Goal: Transaction & Acquisition: Obtain resource

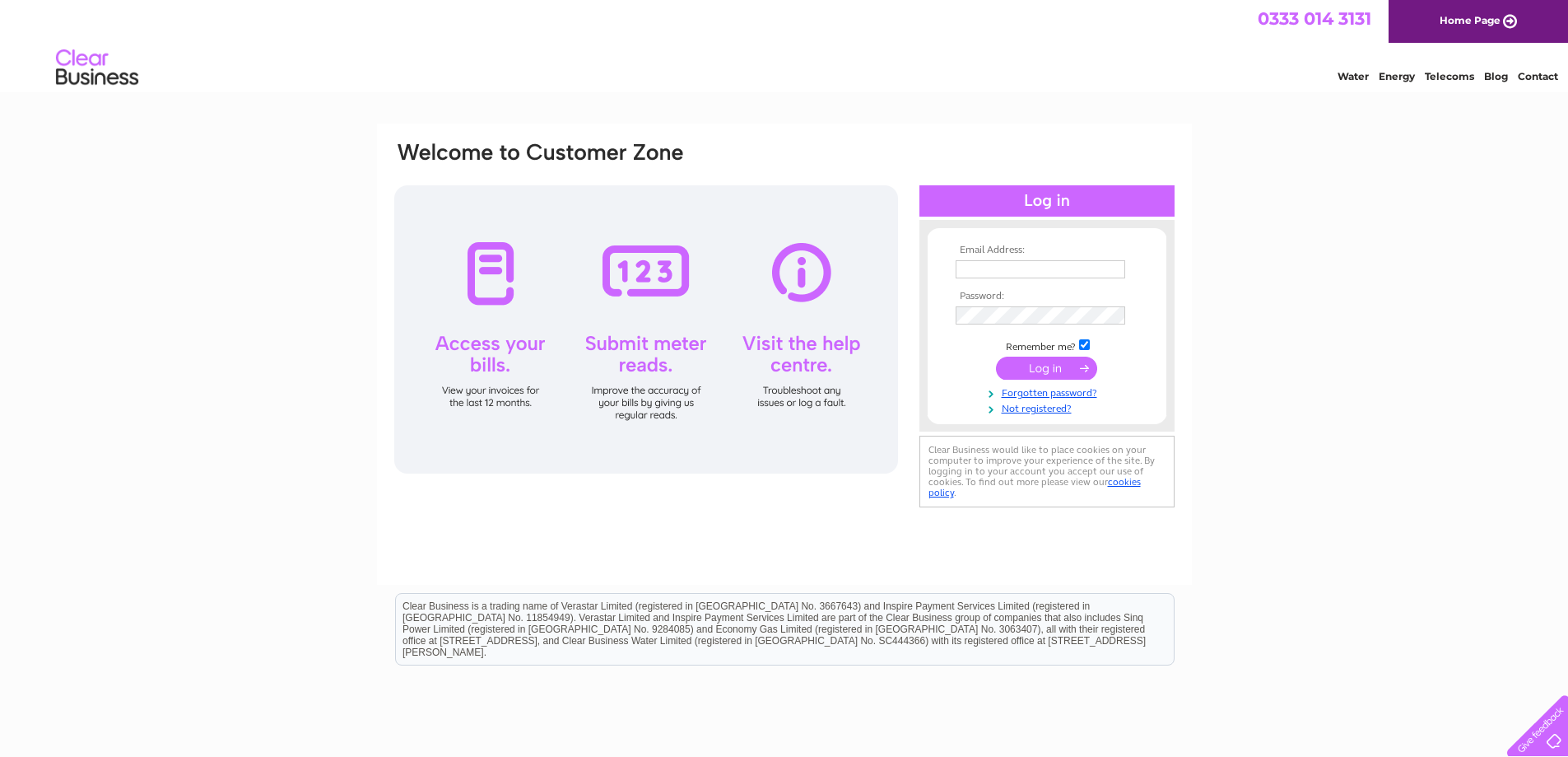
type input "skelly@hfdgroup.com"
click at [1014, 373] on input "submit" at bounding box center [1046, 368] width 101 height 23
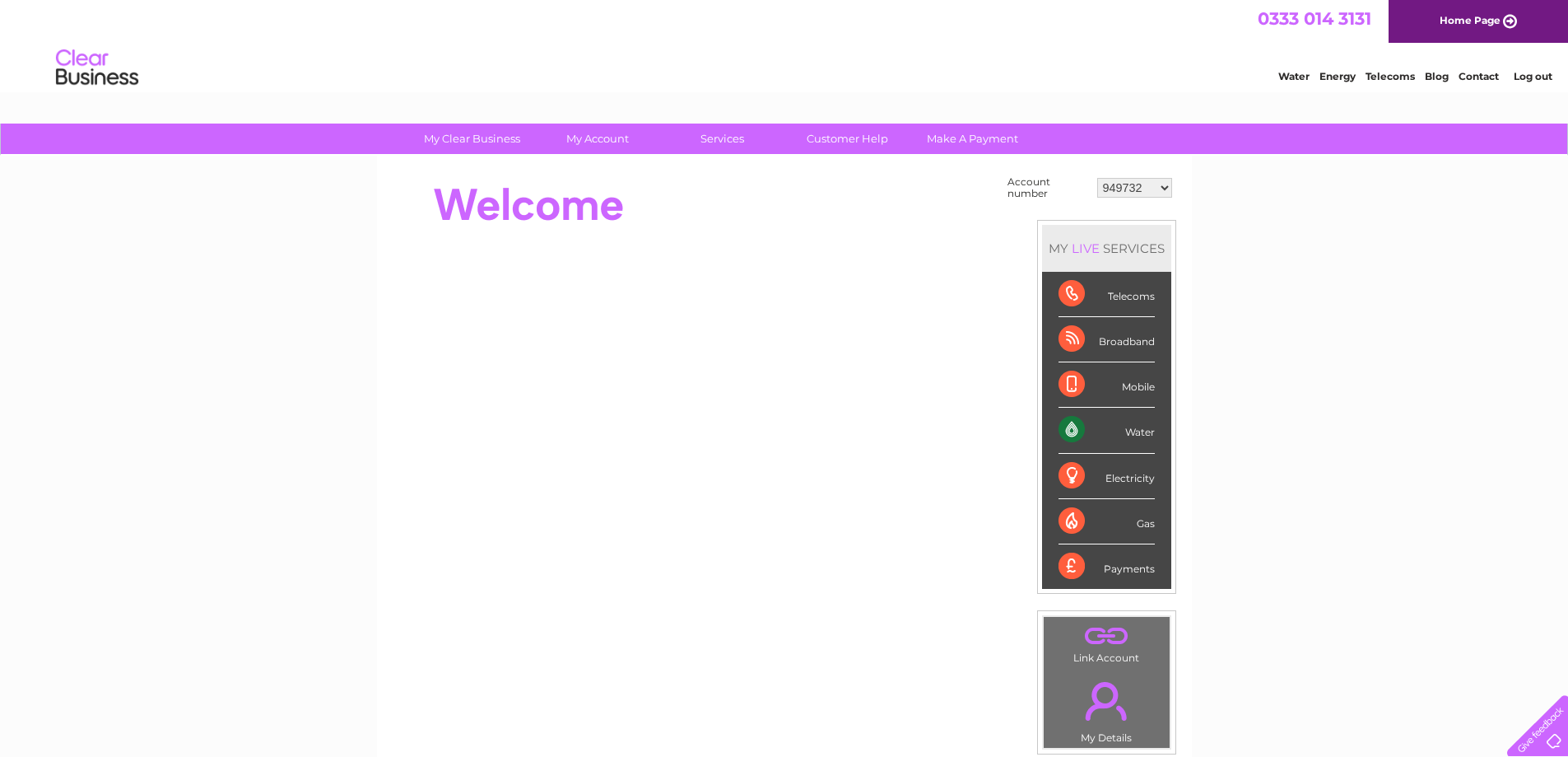
click at [1142, 189] on select "949732 951902 951928 951929 955382 955447 955806 955937 956247 956364 956484 95…" at bounding box center [1134, 188] width 75 height 20
select select "30295460"
click at [1097, 178] on select "949732 951902 951928 951929 955382 955447 955806 955937 956247 956364 956484 95…" at bounding box center [1134, 188] width 75 height 20
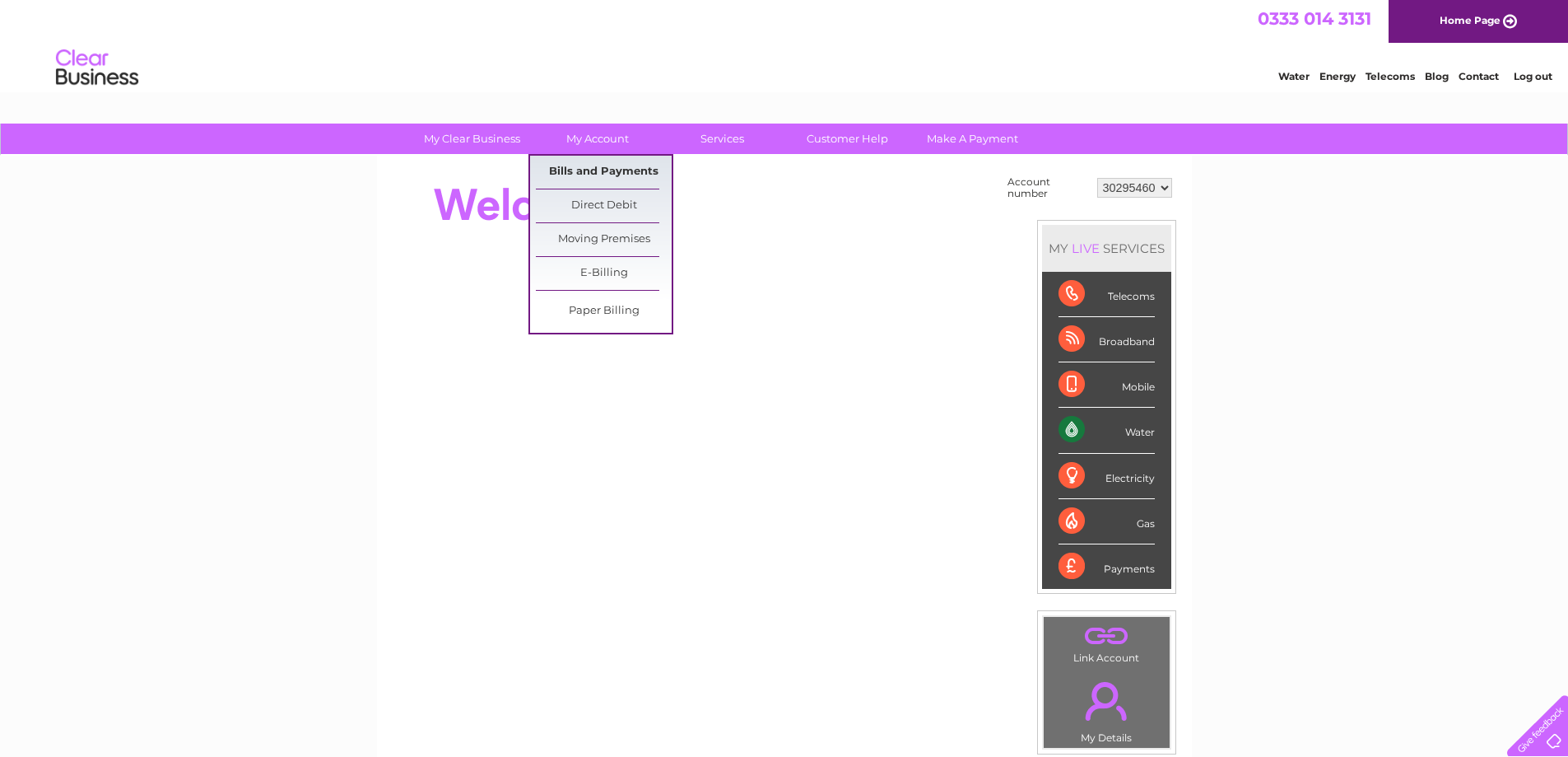
click at [601, 173] on link "Bills and Payments" at bounding box center [603, 172] width 136 height 33
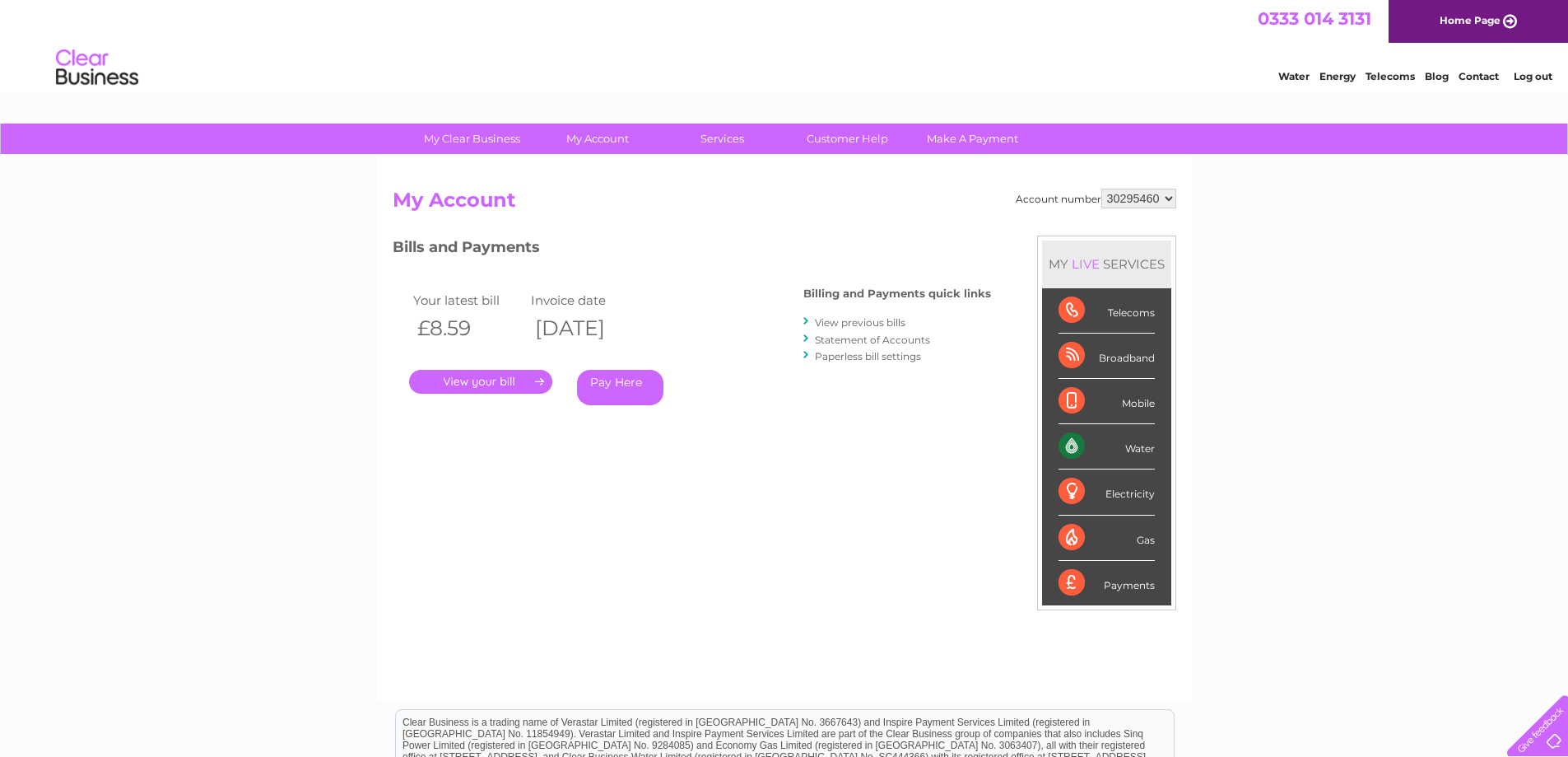
click at [477, 383] on link "." at bounding box center [480, 381] width 143 height 24
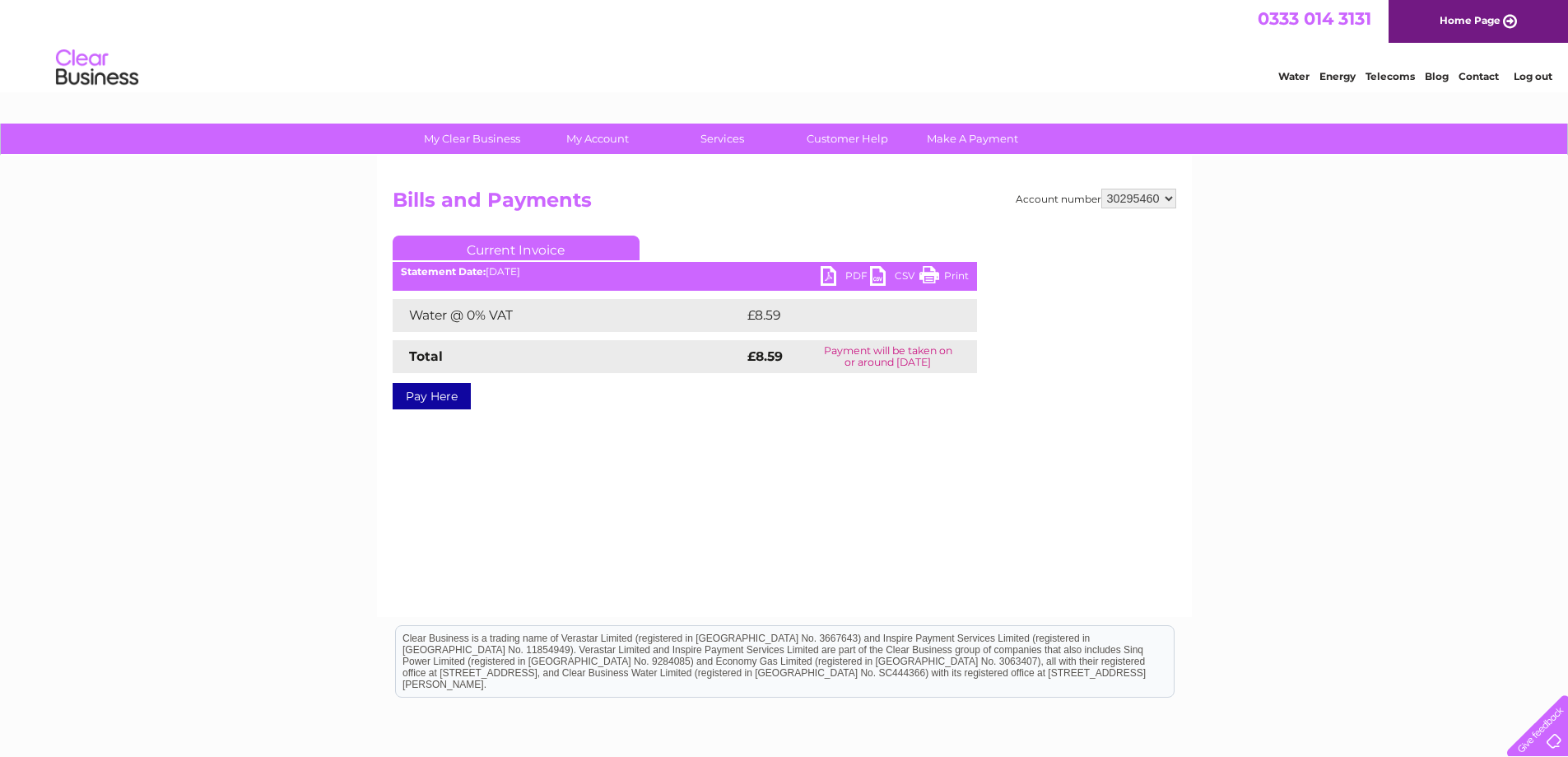
click at [834, 284] on link "PDF" at bounding box center [846, 277] width 49 height 24
click at [1140, 202] on select "949732 951902 951928 951929 955382 955447 955806 955937 956247 956364 956484 95…" at bounding box center [1139, 198] width 75 height 20
select select "30289453"
click at [1102, 189] on select "949732 951902 951928 951929 955382 955447 955806 955937 956247 956364 956484 95…" at bounding box center [1139, 198] width 75 height 20
click at [1119, 198] on select "949732 951902 951928 951929 955382 955447 955806 955937 956247 956364 956484 95…" at bounding box center [1139, 198] width 75 height 20
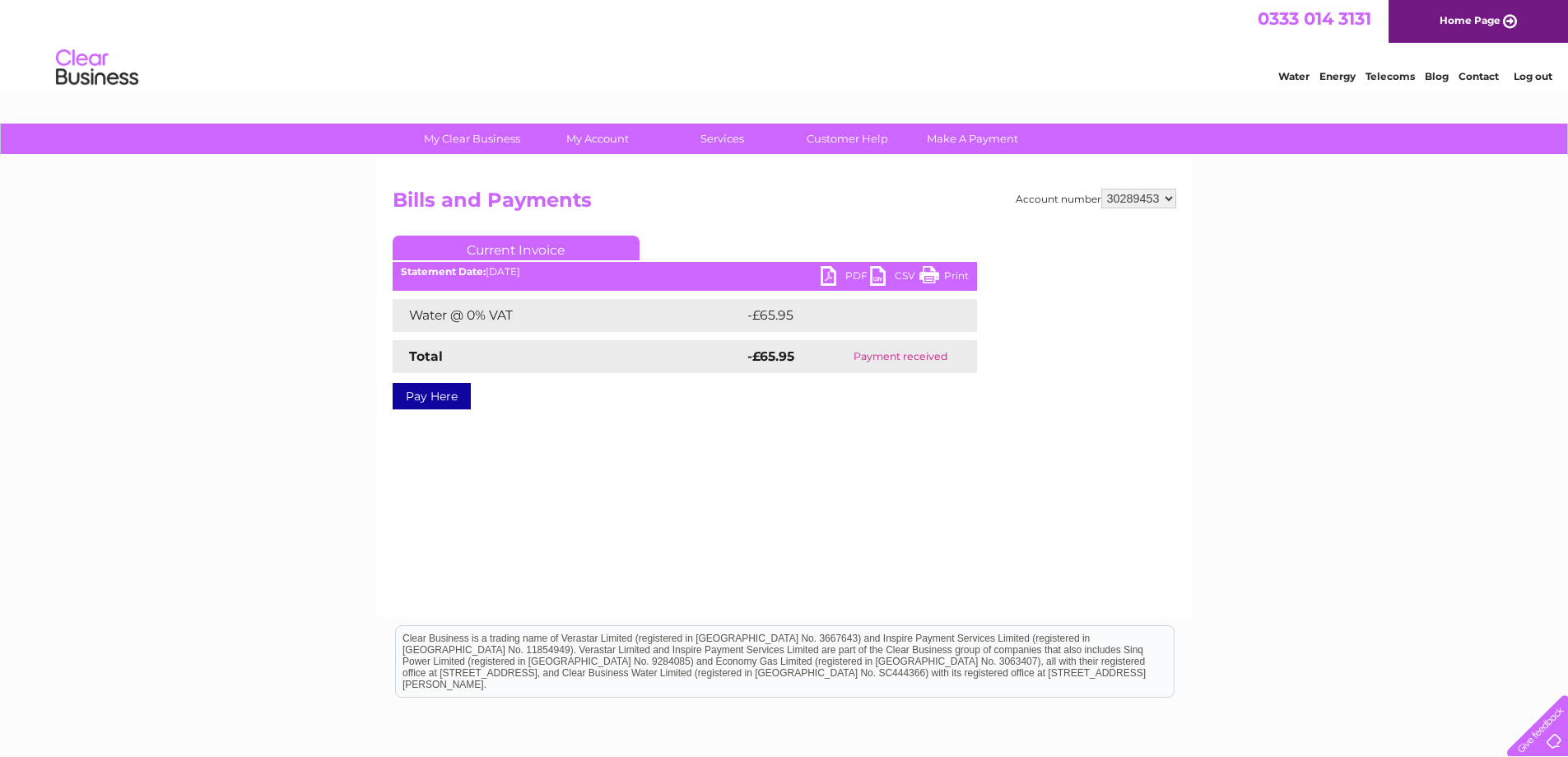
select select "30264203"
click at [1102, 189] on select "949732 951902 951928 951929 955382 955447 955806 955937 956247 956364 956484 95…" at bounding box center [1139, 198] width 75 height 20
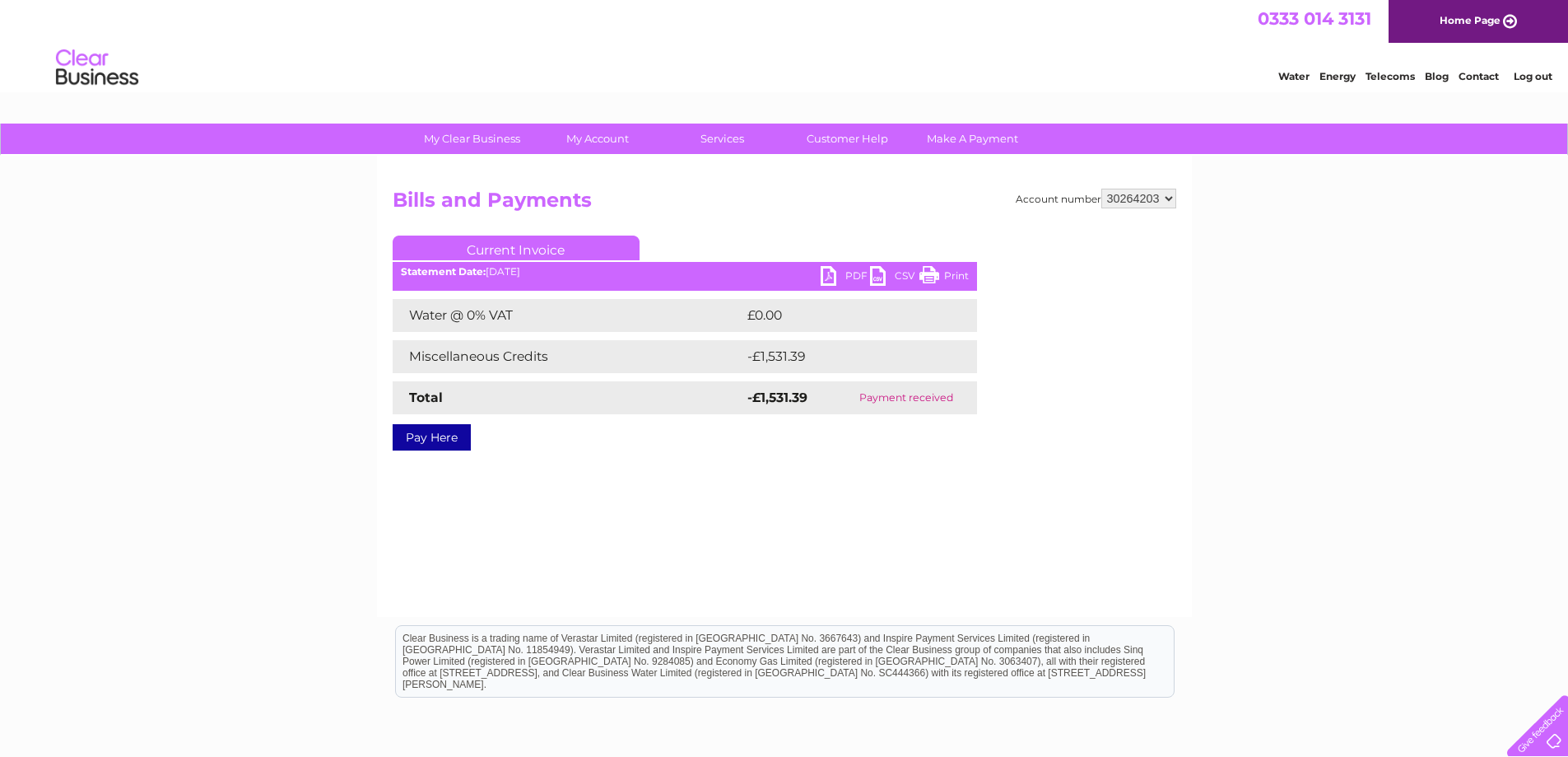
click at [839, 271] on link "PDF" at bounding box center [846, 277] width 49 height 24
click at [1152, 213] on h2 "Bills and Payments" at bounding box center [784, 204] width 783 height 31
click at [1140, 194] on select "949732 951902 951928 951929 955382 955447 955806 955937 956247 956364 956484 95…" at bounding box center [1139, 198] width 75 height 20
select select "984054"
click at [1102, 189] on select "949732 951902 951928 951929 955382 955447 955806 955937 956247 956364 956484 95…" at bounding box center [1139, 198] width 75 height 20
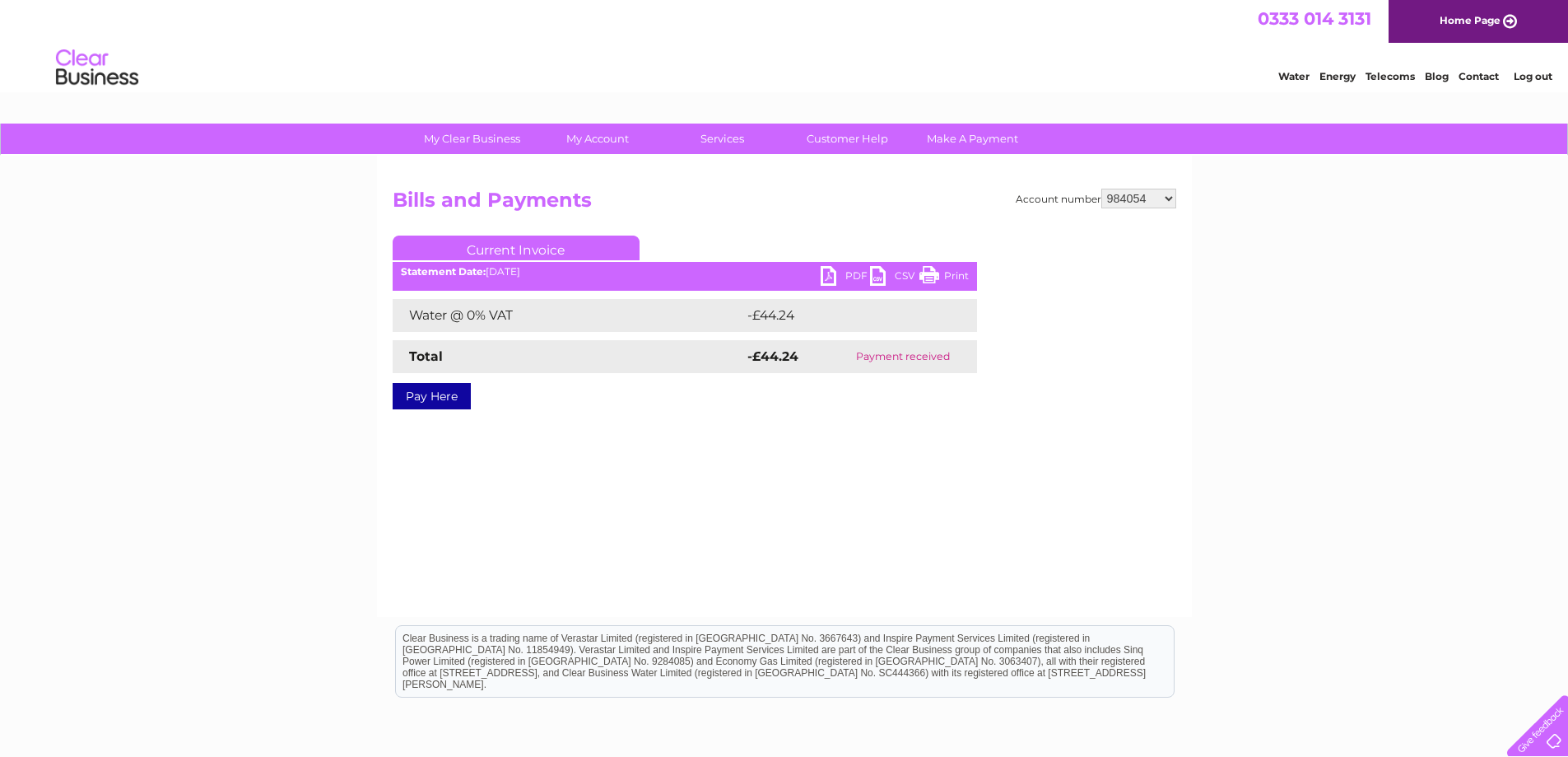
click at [826, 276] on link "PDF" at bounding box center [846, 277] width 49 height 24
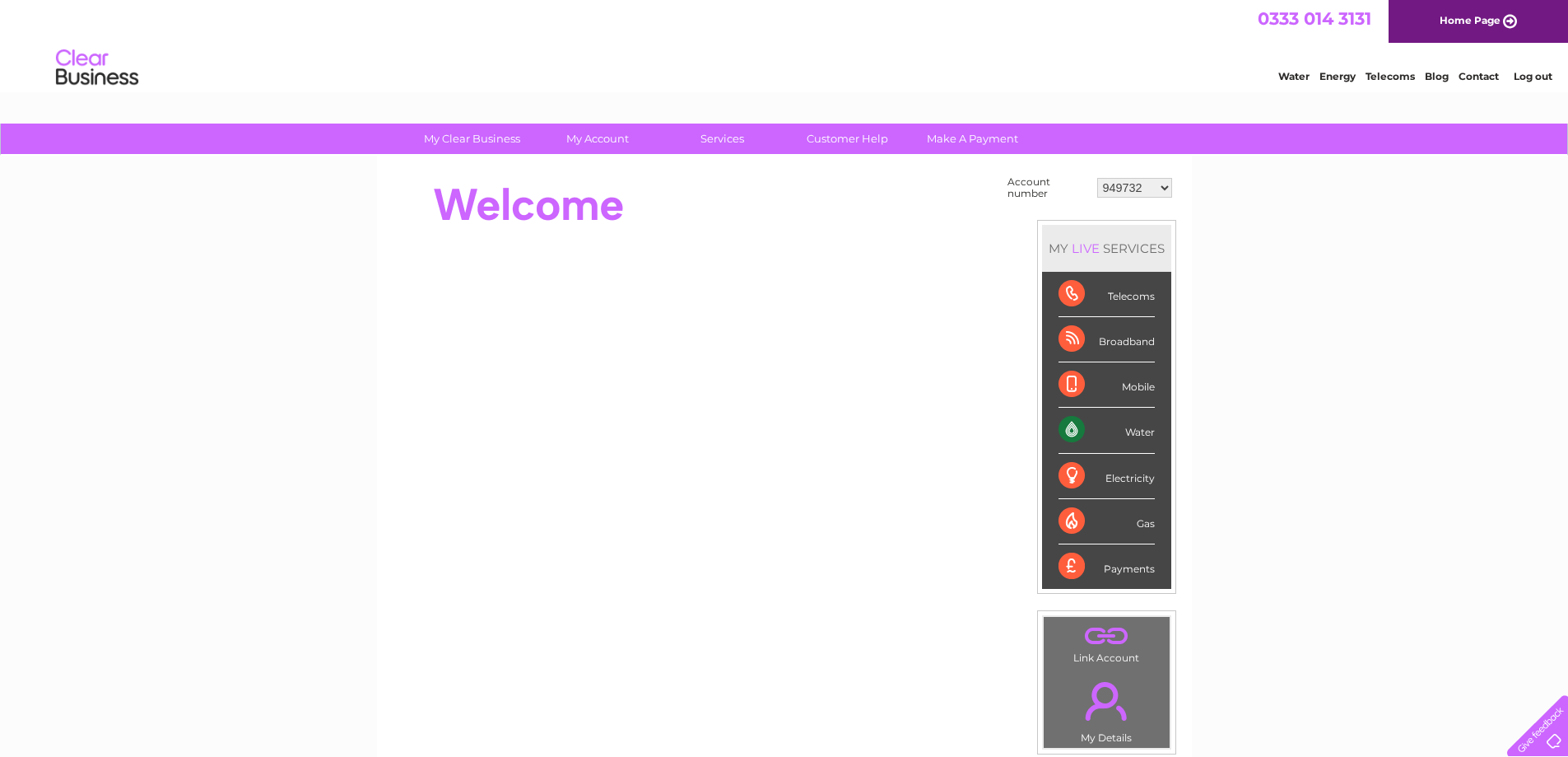
click at [1114, 194] on select "949732 951902 951928 951929 955382 955447 955806 955937 956247 956364 956484 95…" at bounding box center [1134, 188] width 75 height 20
select select "30325884"
click at [1097, 178] on select "949732 951902 951928 951929 955382 955447 955806 955937 956247 956364 956484 95…" at bounding box center [1134, 188] width 75 height 20
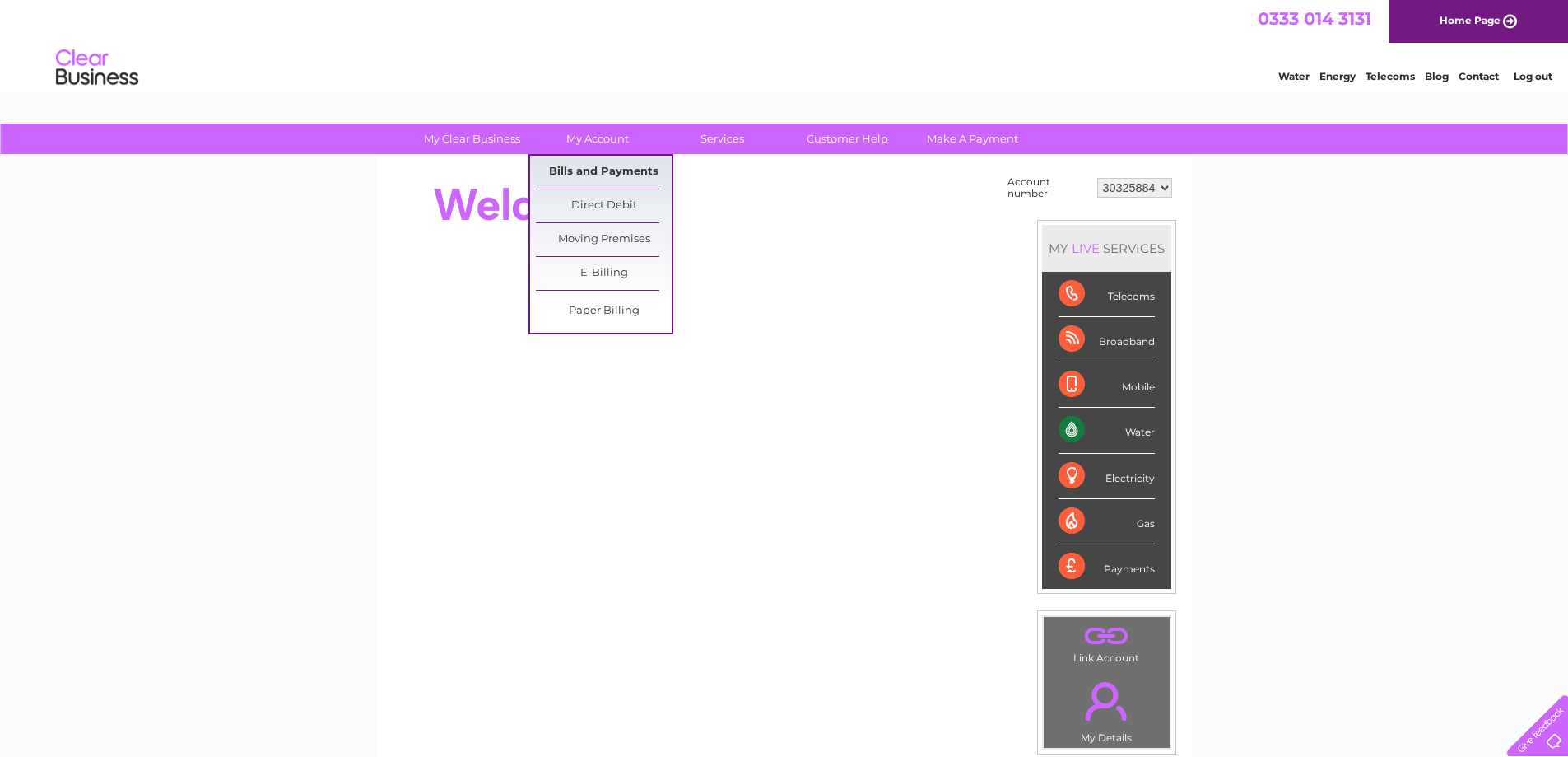
click at [602, 165] on link "Bills and Payments" at bounding box center [603, 172] width 136 height 33
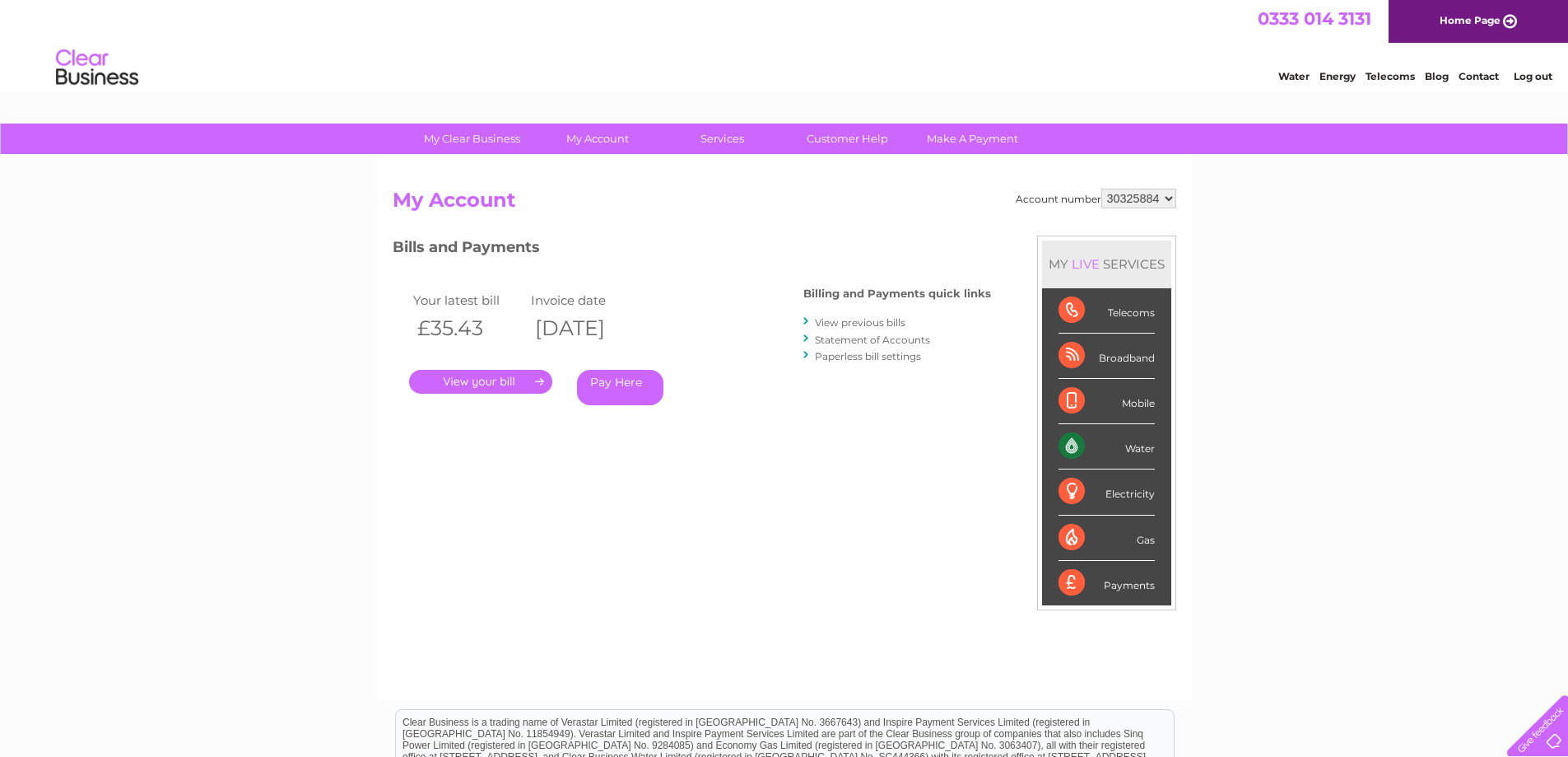
click at [496, 384] on link "." at bounding box center [480, 381] width 143 height 24
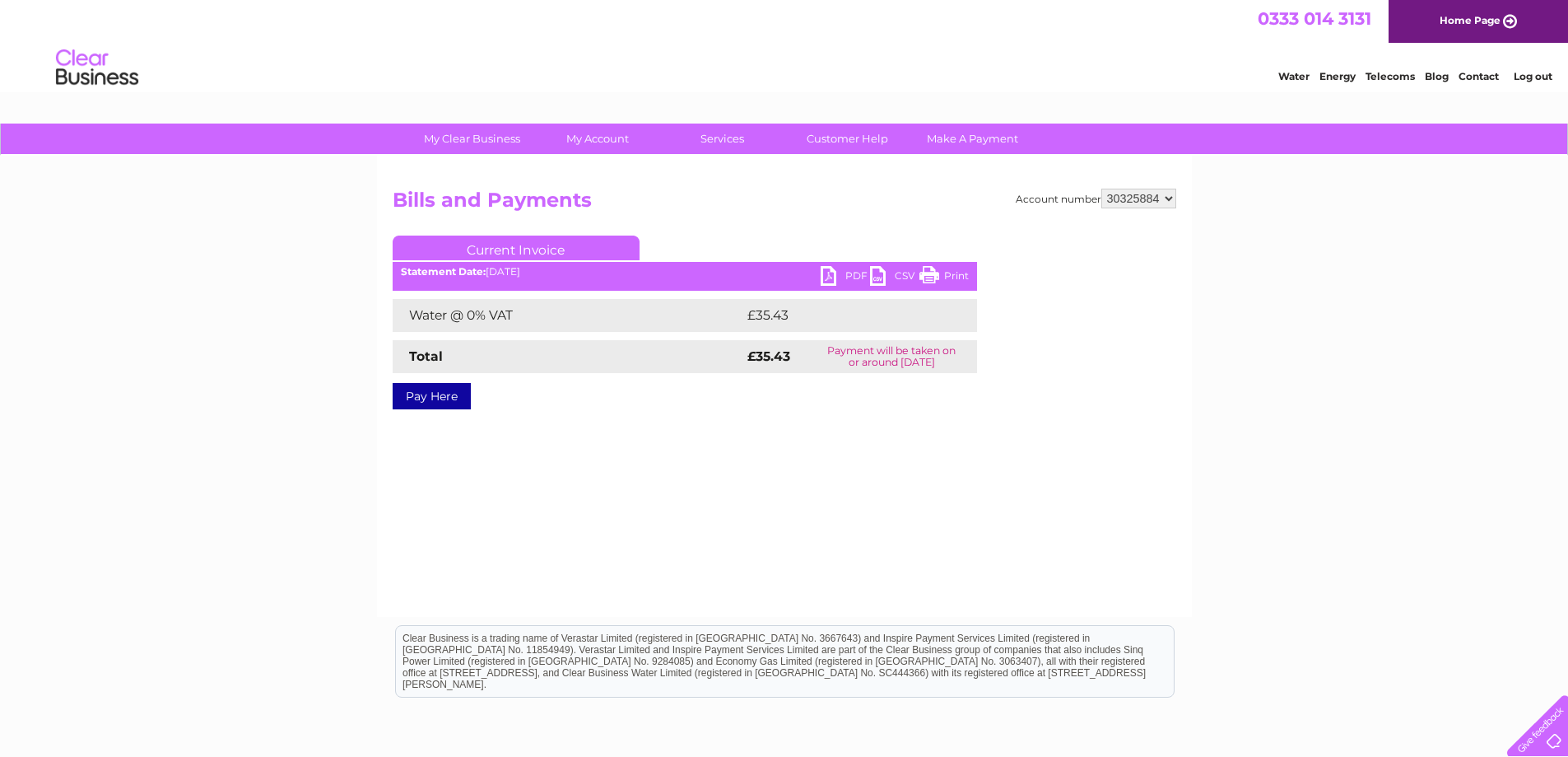
click at [830, 278] on link "PDF" at bounding box center [846, 277] width 49 height 24
